Goal: Navigation & Orientation: Find specific page/section

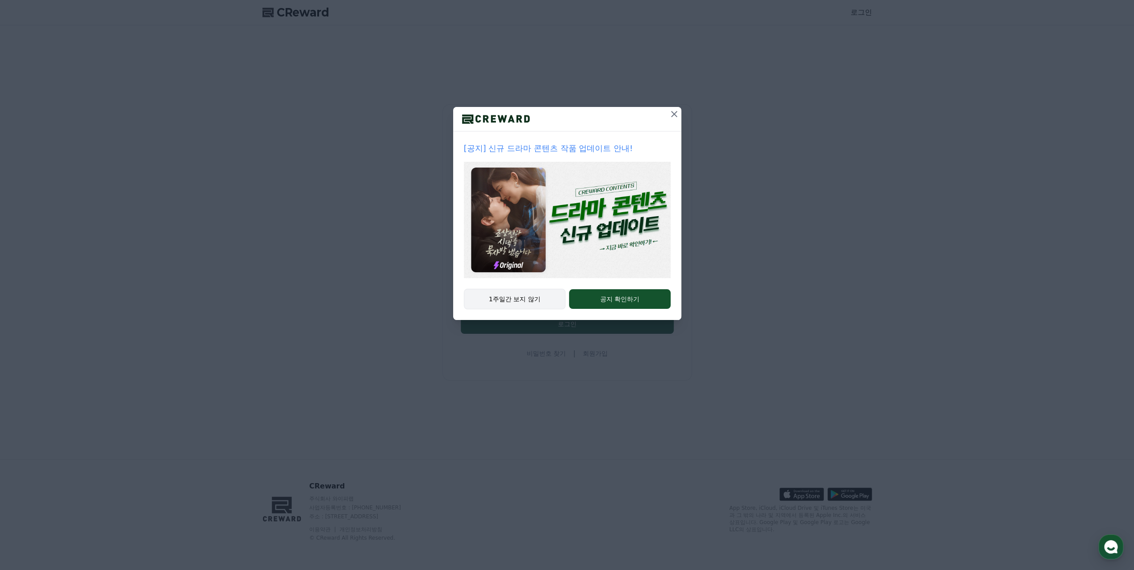
click at [275, 97] on button "1주일간 보지 않기" at bounding box center [515, 299] width 102 height 21
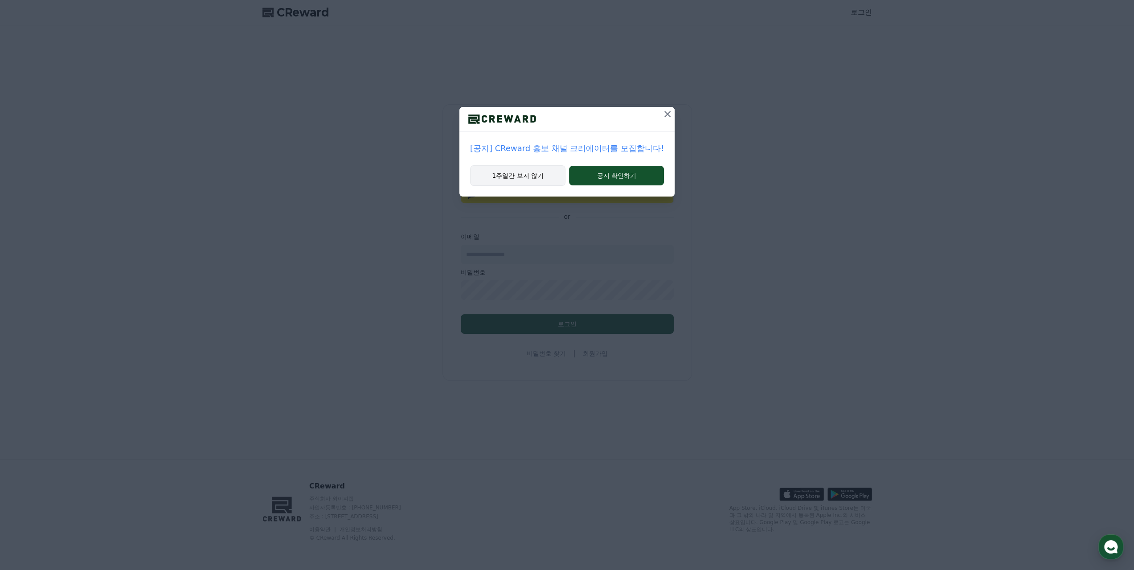
click at [275, 97] on button "1주일간 보지 않기" at bounding box center [517, 175] width 95 height 21
click at [275, 97] on button "1주일간 보지 않기" at bounding box center [528, 175] width 78 height 21
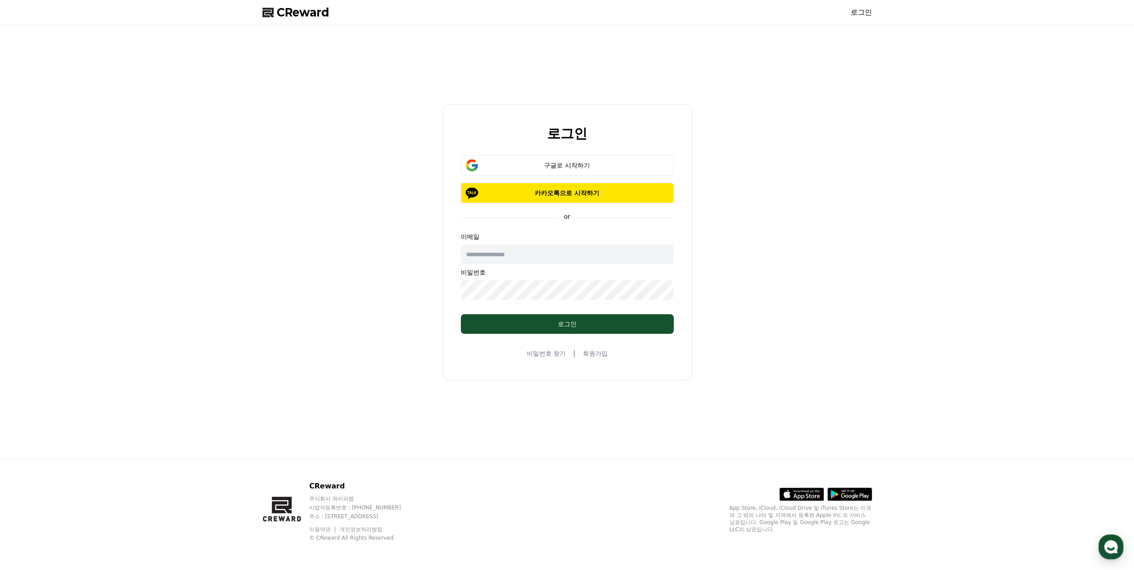
click at [275, 97] on div "로그인 구글로 시작하기 카카오톡으로 시작하기 or 이메일 비밀번호 로그인 비밀번호 찾기 | 회원가입" at bounding box center [567, 242] width 617 height 427
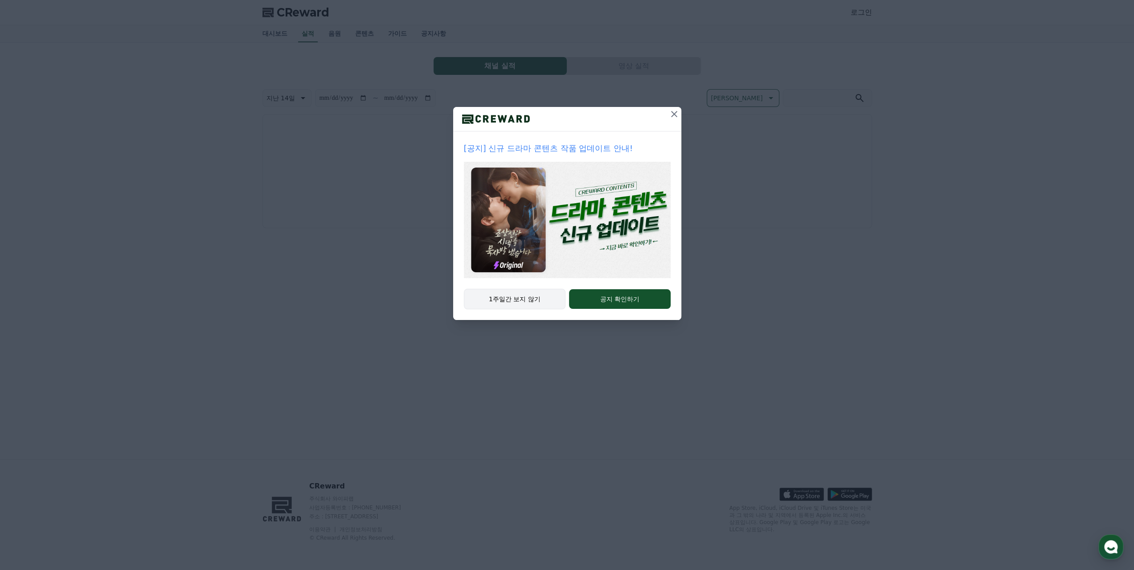
click at [511, 296] on button "1주일간 보지 않기" at bounding box center [515, 299] width 102 height 21
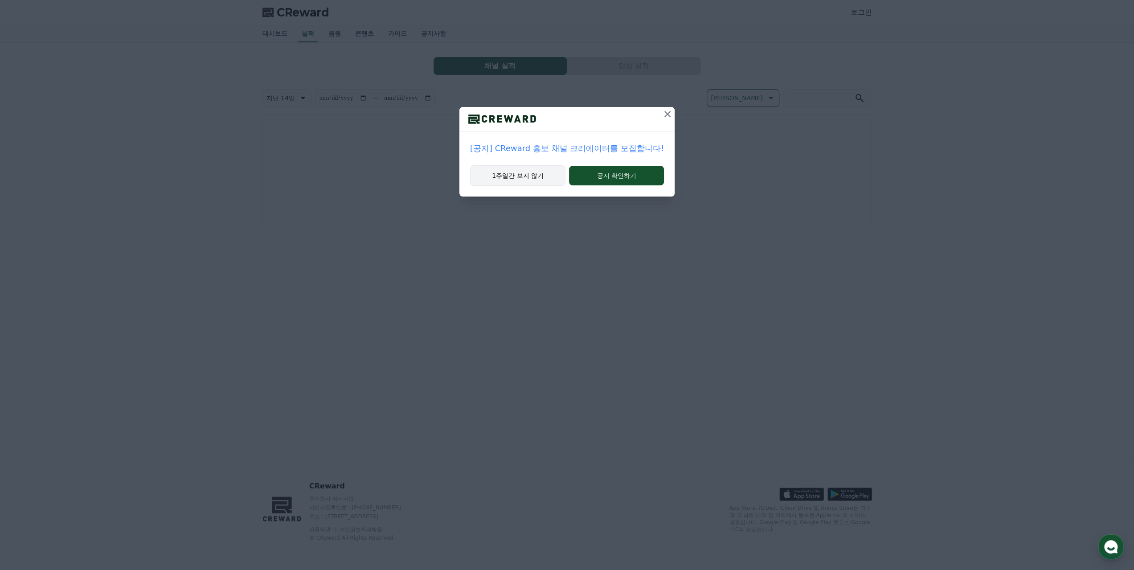
click at [527, 172] on button "1주일간 보지 않기" at bounding box center [517, 175] width 95 height 21
click at [524, 175] on button "1주일간 보지 않기" at bounding box center [528, 175] width 78 height 21
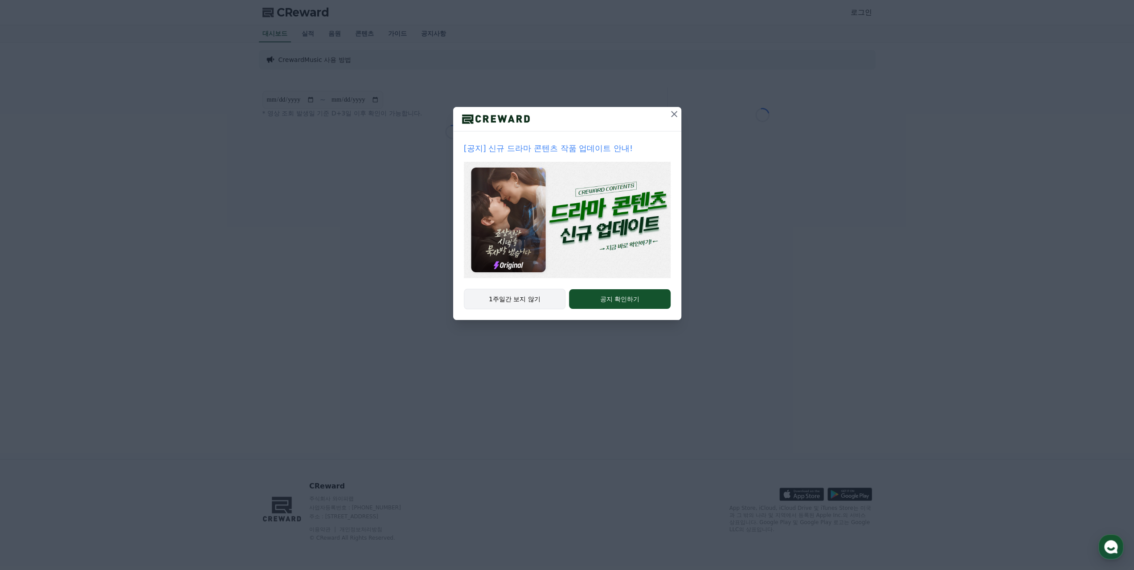
click at [506, 296] on button "1주일간 보지 않기" at bounding box center [515, 299] width 102 height 21
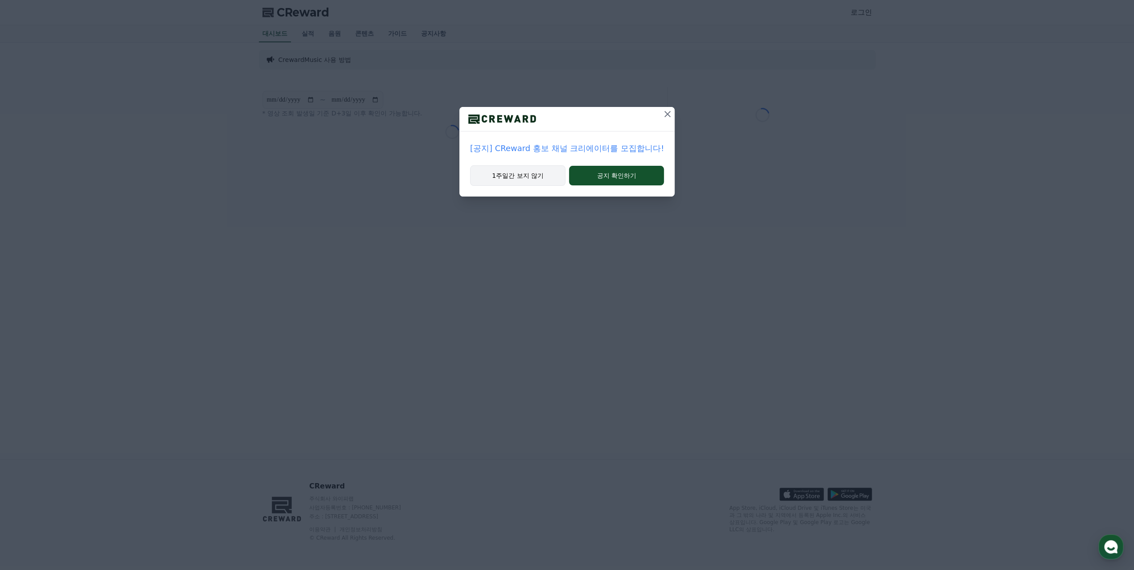
click at [505, 183] on button "1주일간 보지 않기" at bounding box center [517, 175] width 95 height 21
click at [512, 176] on button "1주일간 보지 않기" at bounding box center [528, 175] width 78 height 21
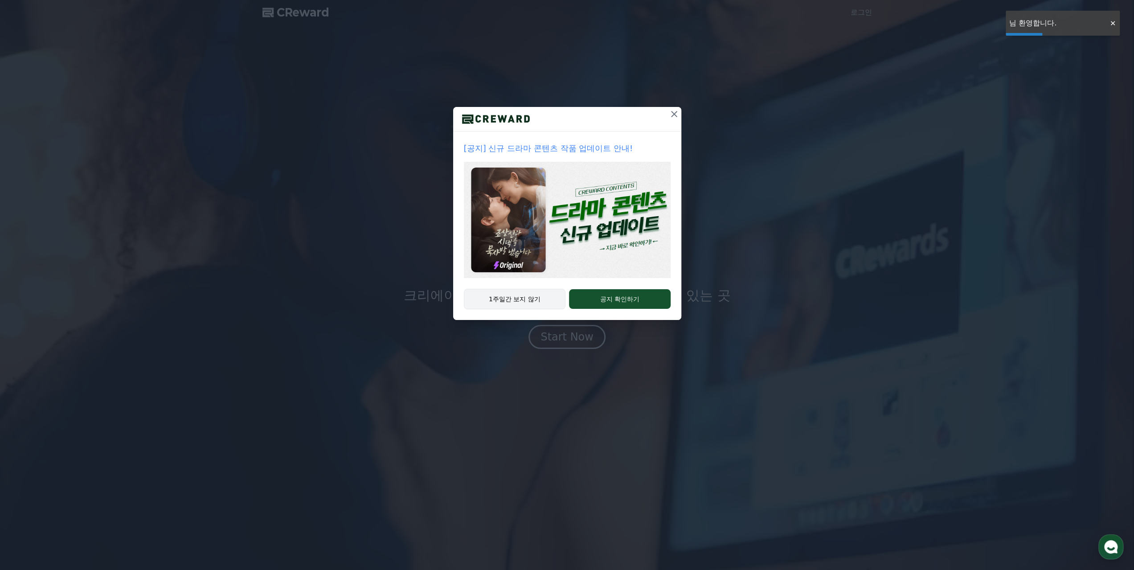
click at [537, 305] on button "1주일간 보지 않기" at bounding box center [515, 299] width 102 height 21
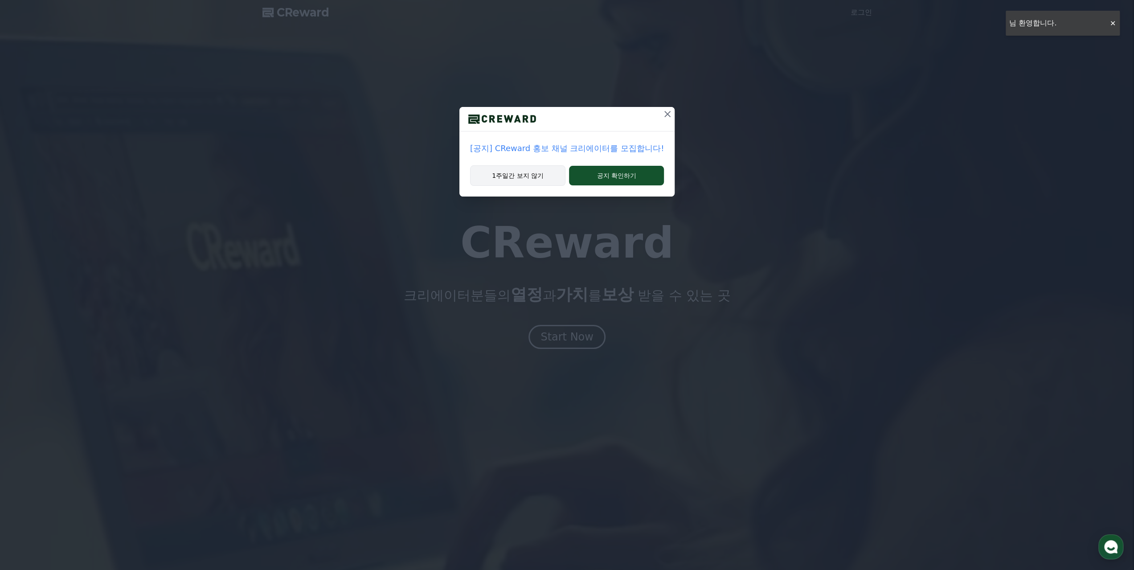
click at [528, 175] on button "1주일간 보지 않기" at bounding box center [517, 175] width 95 height 21
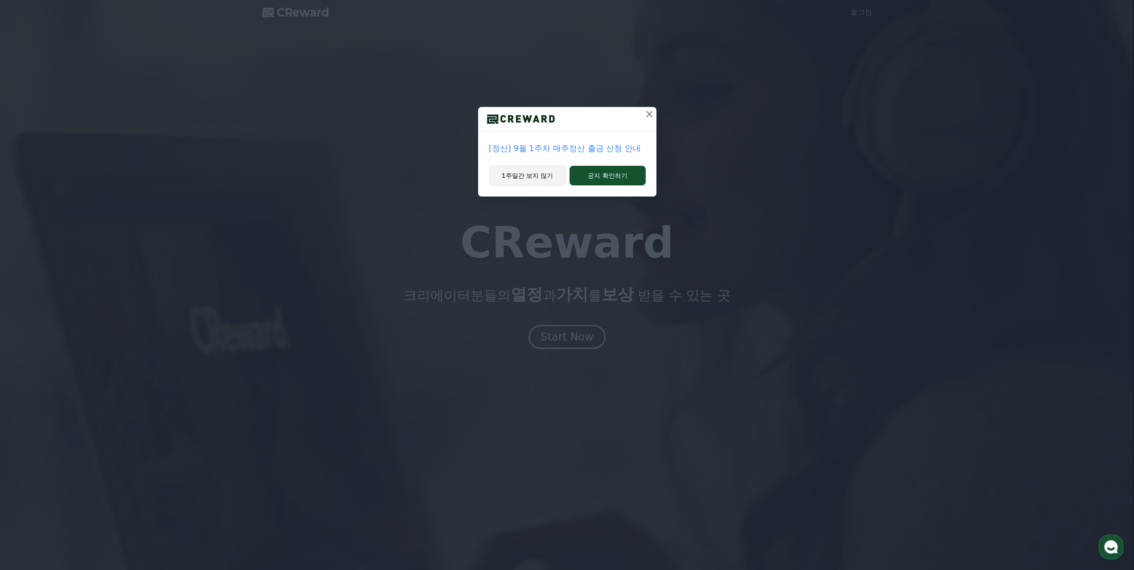
click at [536, 167] on button "1주일간 보지 않기" at bounding box center [528, 175] width 78 height 21
